Goal: Task Accomplishment & Management: Use online tool/utility

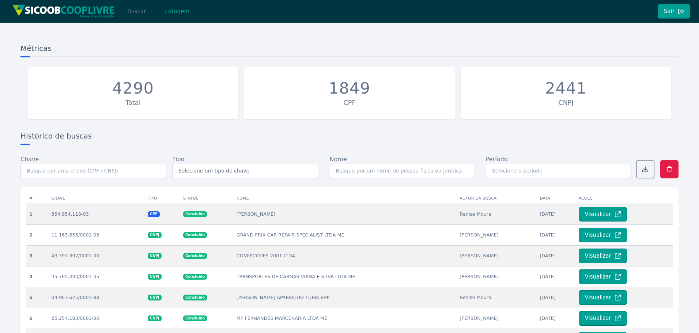
click at [135, 11] on button "Buscar" at bounding box center [136, 11] width 31 height 15
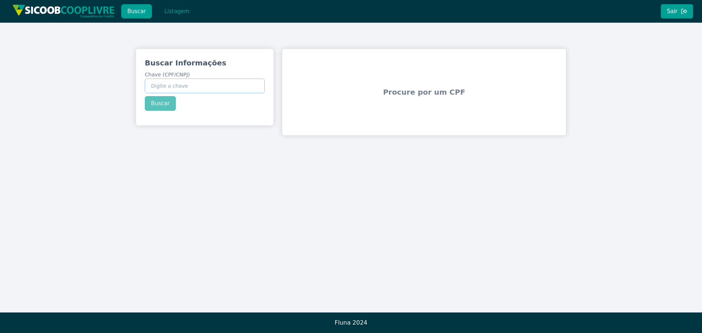
click at [175, 85] on input "Chave (CPF/CNPJ)" at bounding box center [205, 86] width 120 height 15
paste input "984.418.508-44"
type input "984.418.508-44"
click at [163, 103] on button "Buscar" at bounding box center [160, 103] width 31 height 15
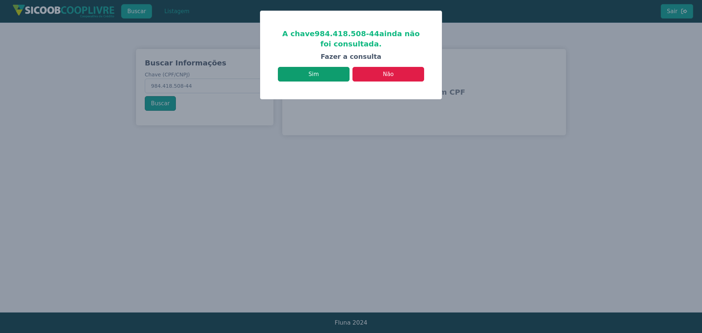
click at [336, 76] on button "Sim" at bounding box center [314, 74] width 72 height 15
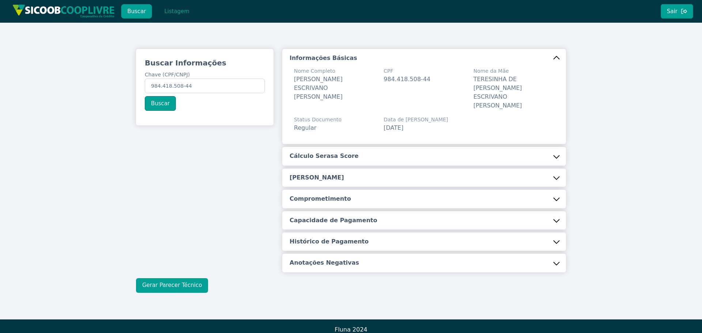
click at [181, 278] on button "Gerar Parecer Técnico" at bounding box center [172, 285] width 72 height 15
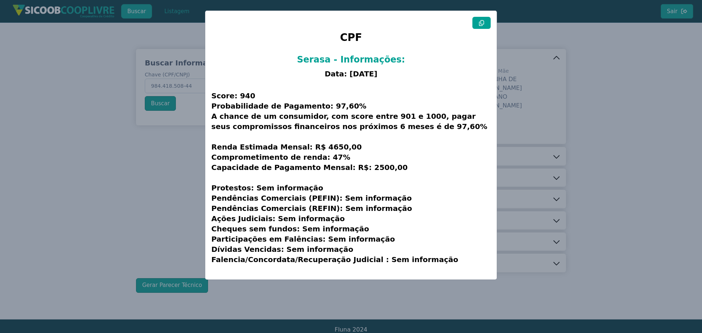
click at [477, 24] on button at bounding box center [481, 23] width 18 height 12
